Goal: Check status: Check status

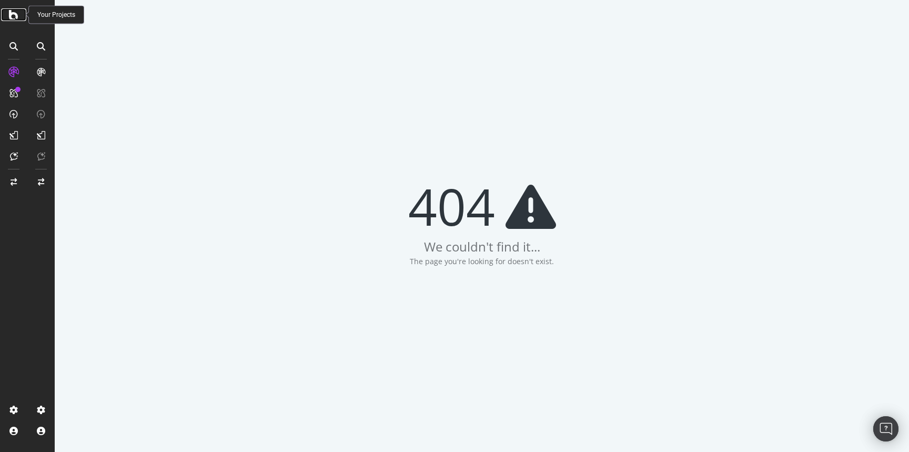
click at [15, 15] on icon at bounding box center [13, 14] width 9 height 13
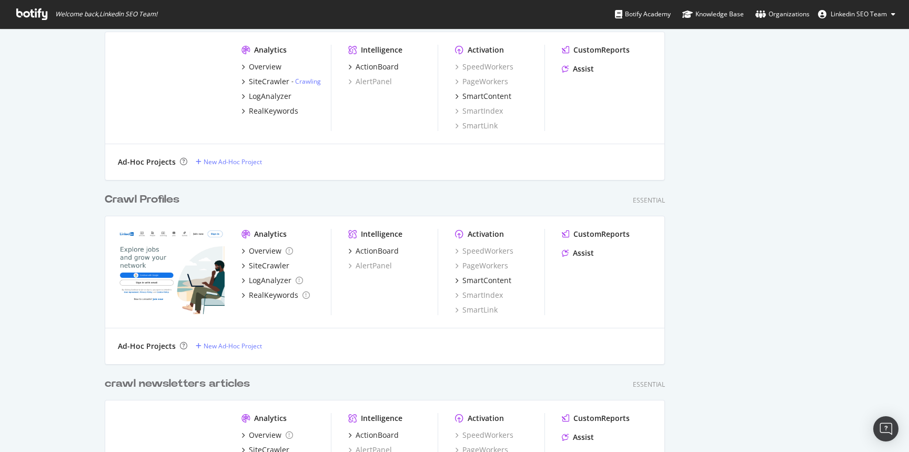
scroll to position [462, 0]
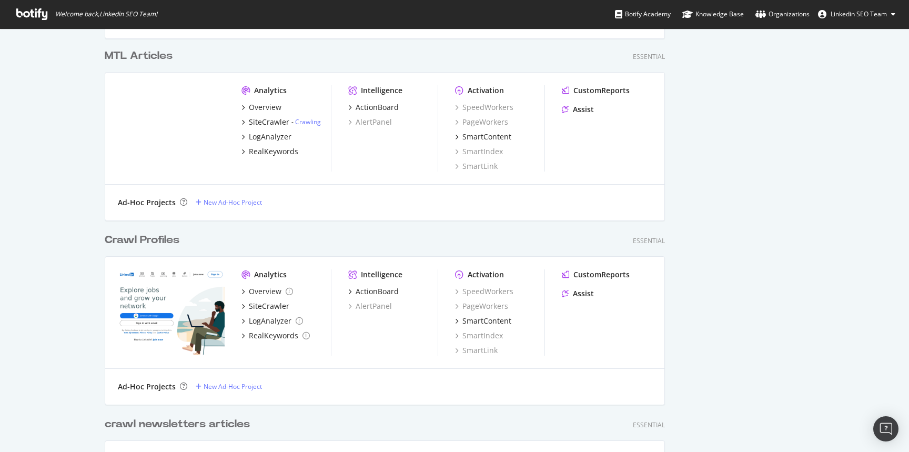
click at [134, 52] on div "MTL Articles" at bounding box center [139, 55] width 68 height 15
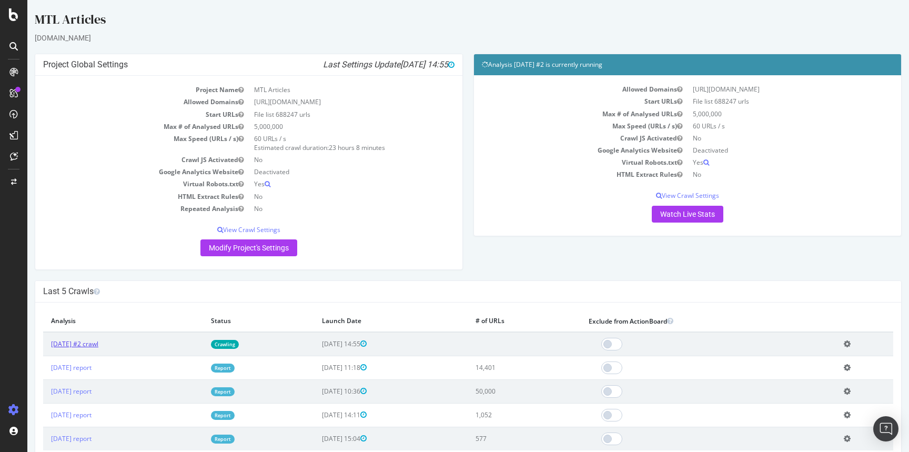
click at [94, 347] on link "[DATE] #2 crawl" at bounding box center [74, 343] width 47 height 9
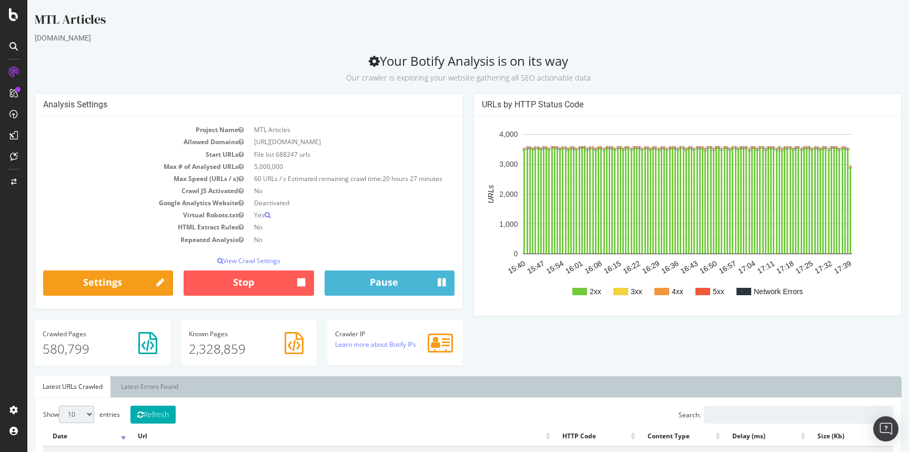
click at [624, 293] on rect "A chart." at bounding box center [620, 291] width 15 height 7
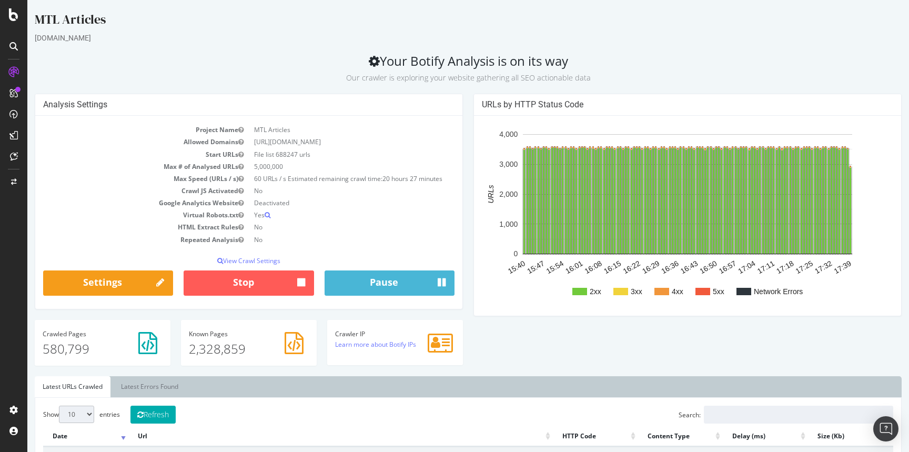
click at [579, 292] on rect "A chart." at bounding box center [579, 291] width 15 height 7
